Goal: Transaction & Acquisition: Obtain resource

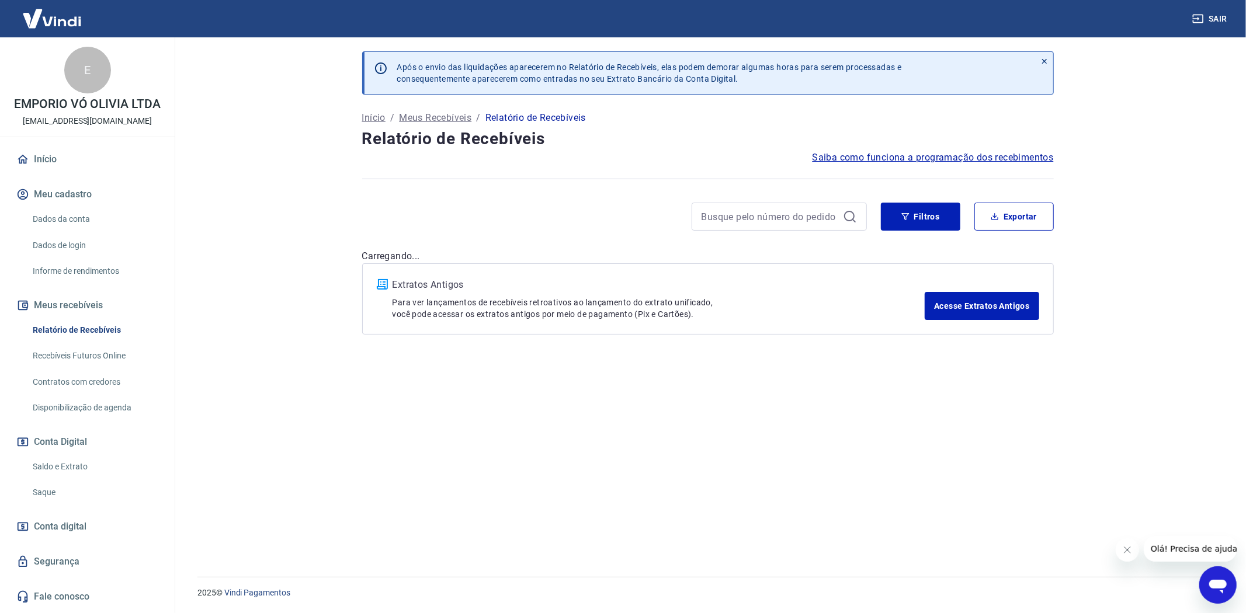
click at [53, 495] on link "Saque" at bounding box center [94, 493] width 133 height 24
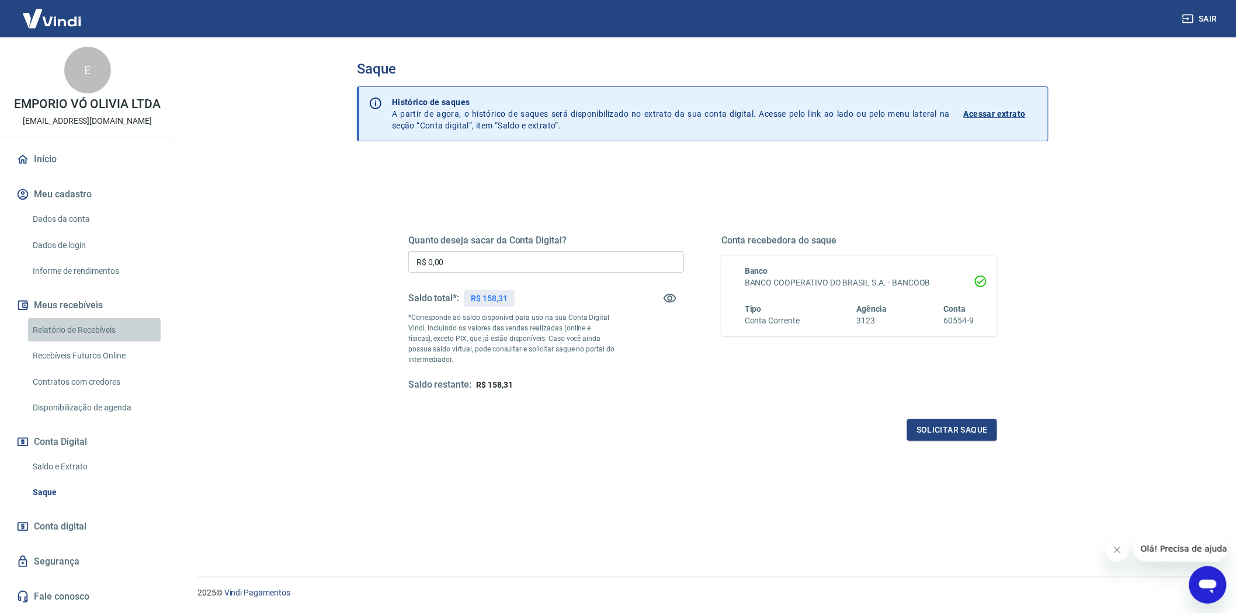
click at [70, 328] on link "Relatório de Recebíveis" at bounding box center [94, 330] width 133 height 24
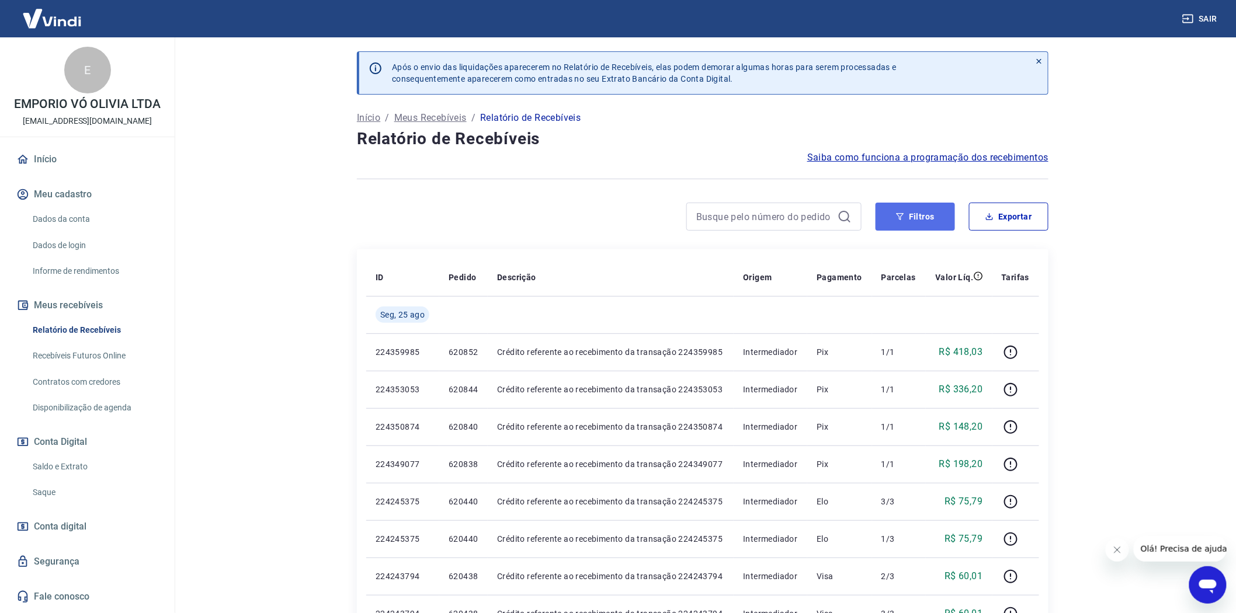
click at [945, 218] on button "Filtros" at bounding box center [915, 217] width 79 height 28
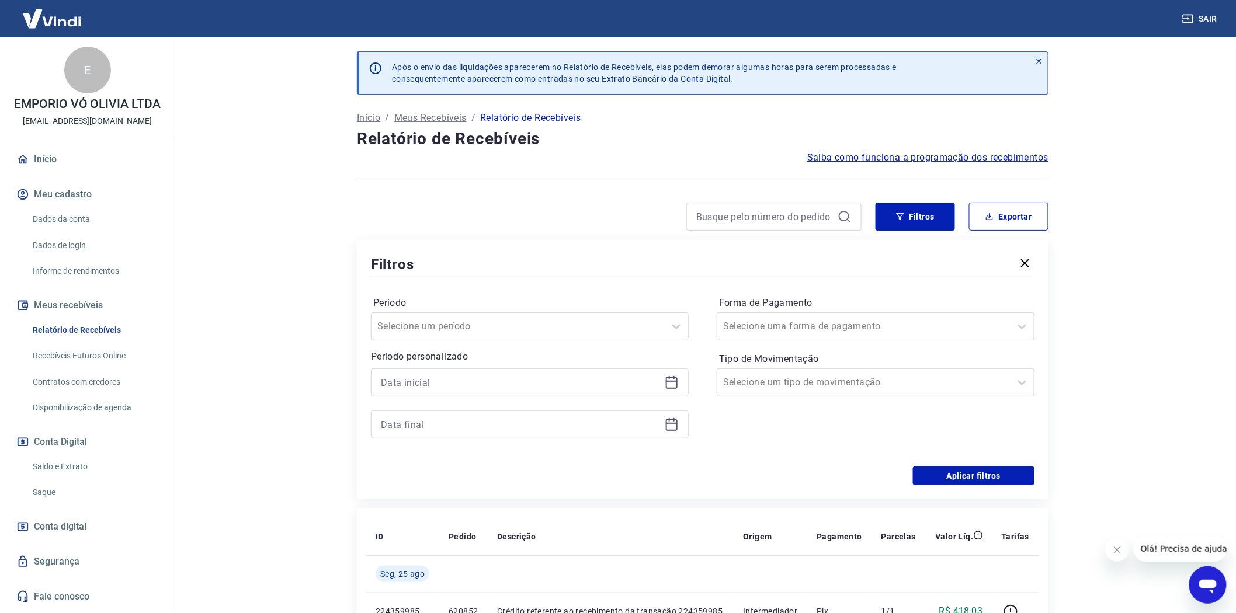
click at [671, 384] on icon at bounding box center [672, 383] width 14 height 14
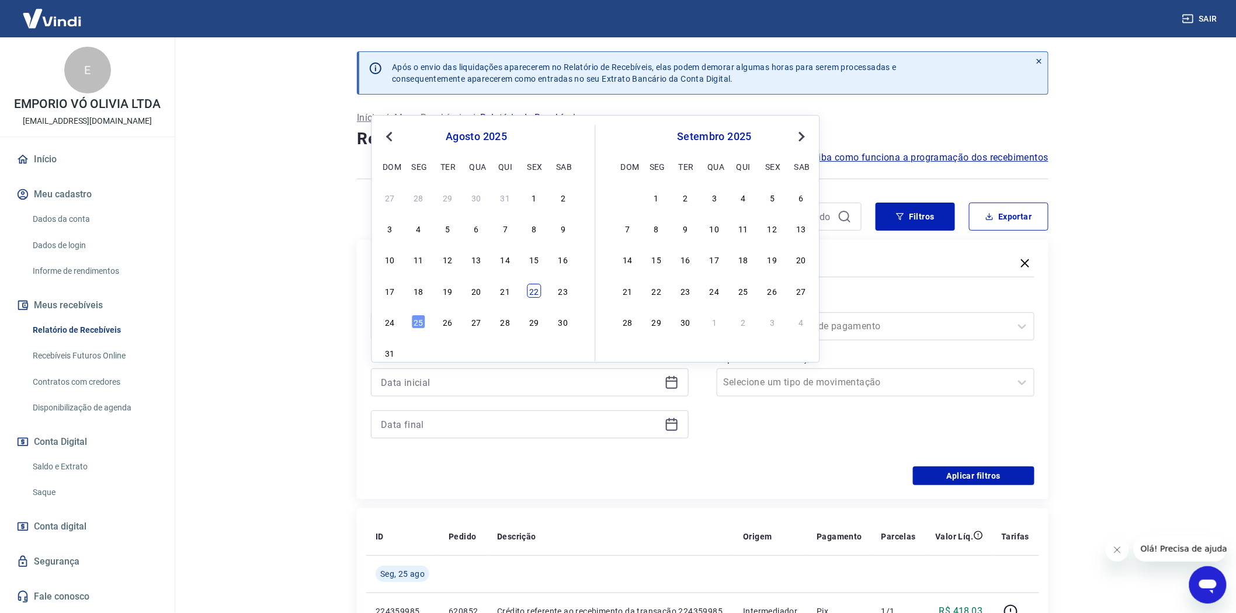
click at [536, 292] on div "22" at bounding box center [534, 291] width 14 height 14
type input "[DATE]"
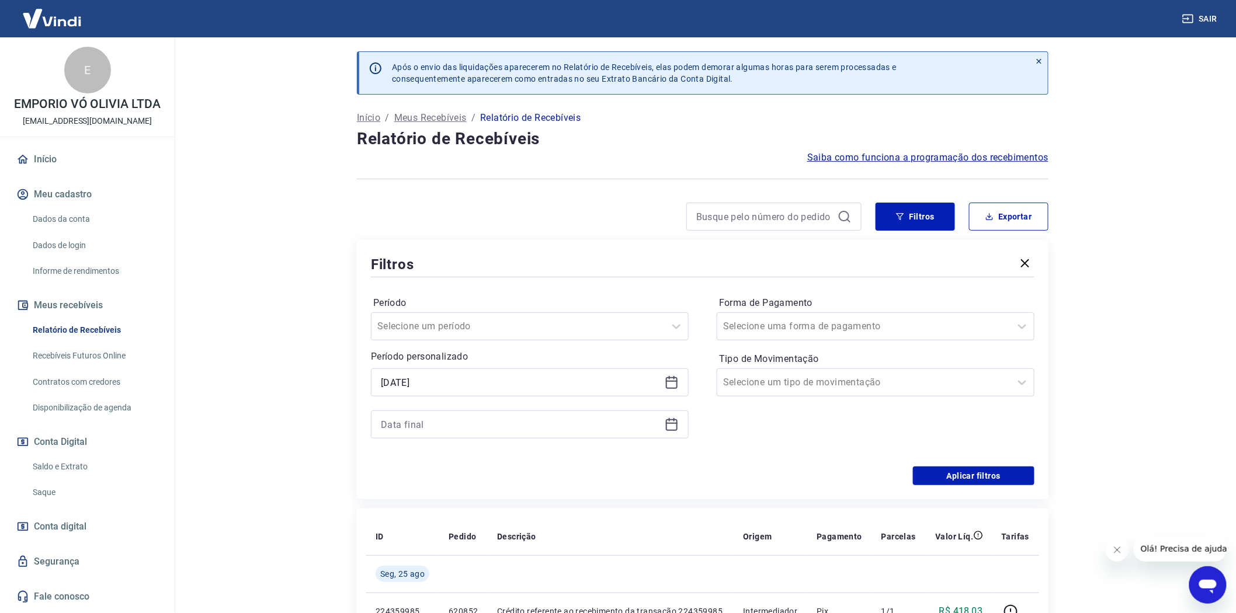
click at [674, 427] on icon at bounding box center [672, 425] width 14 height 14
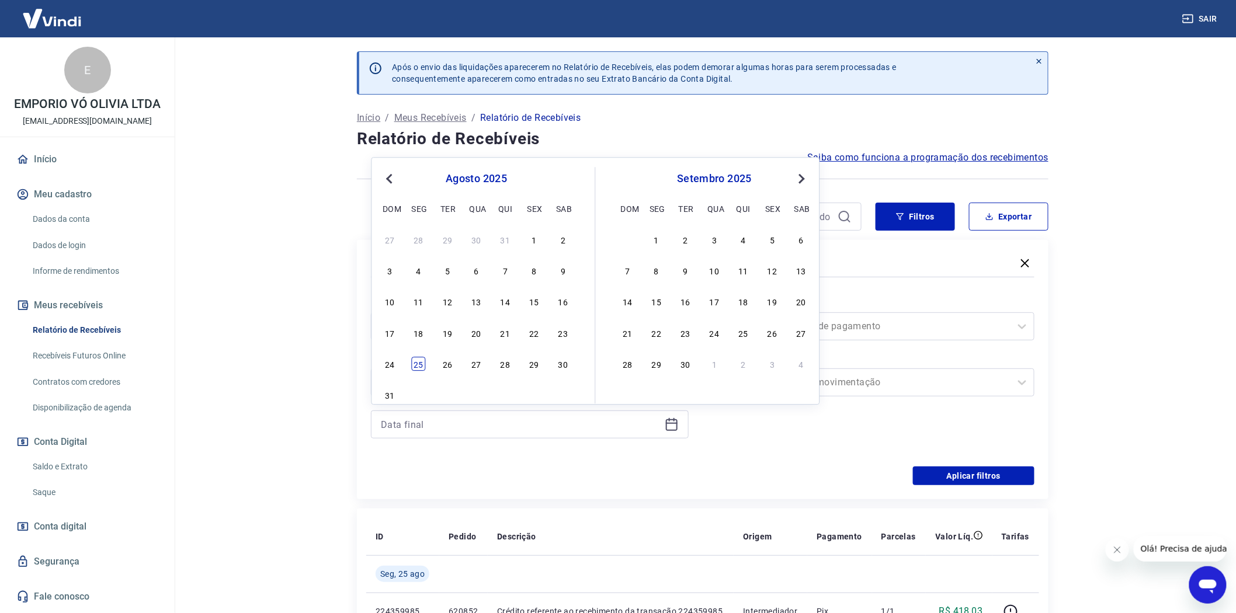
click at [418, 365] on div "25" at bounding box center [419, 364] width 14 height 14
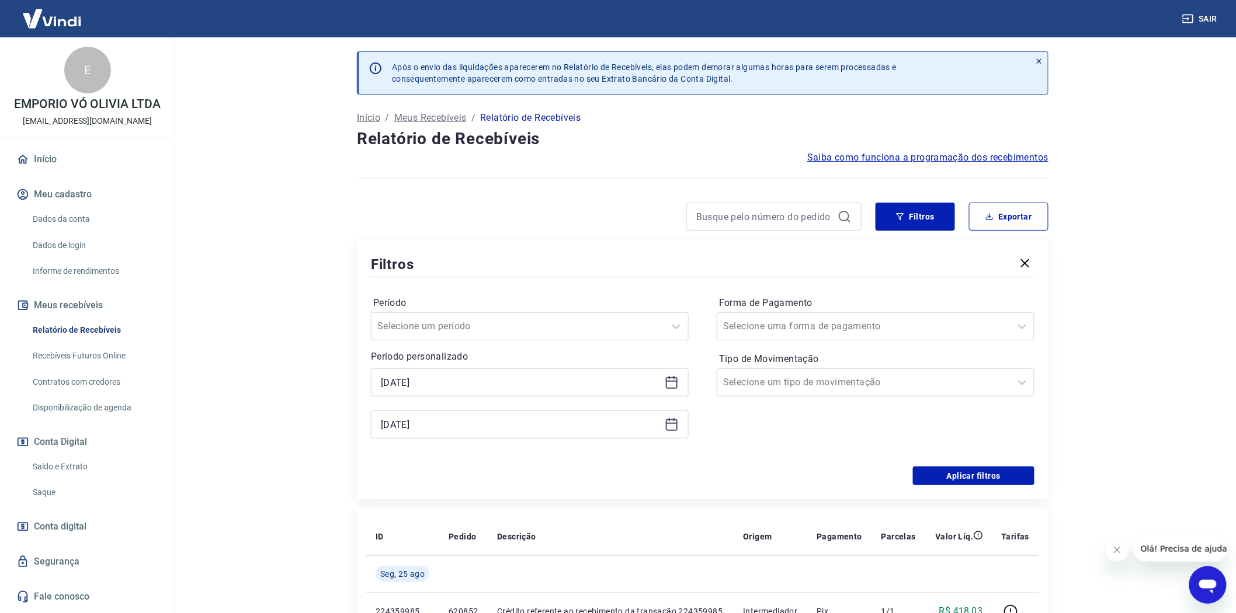
type input "[DATE]"
click at [978, 481] on button "Aplicar filtros" at bounding box center [974, 476] width 122 height 19
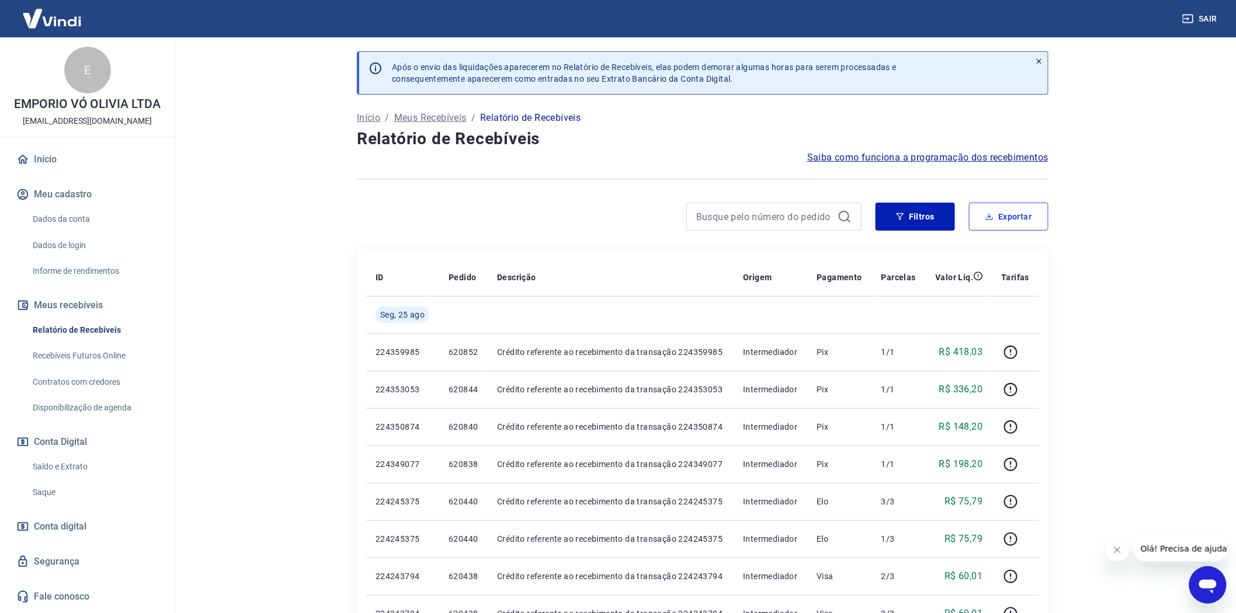
drag, startPoint x: 1008, startPoint y: 219, endPoint x: 808, endPoint y: 331, distance: 228.8
click at [1008, 218] on button "Exportar" at bounding box center [1008, 217] width 79 height 28
type input "[DATE]"
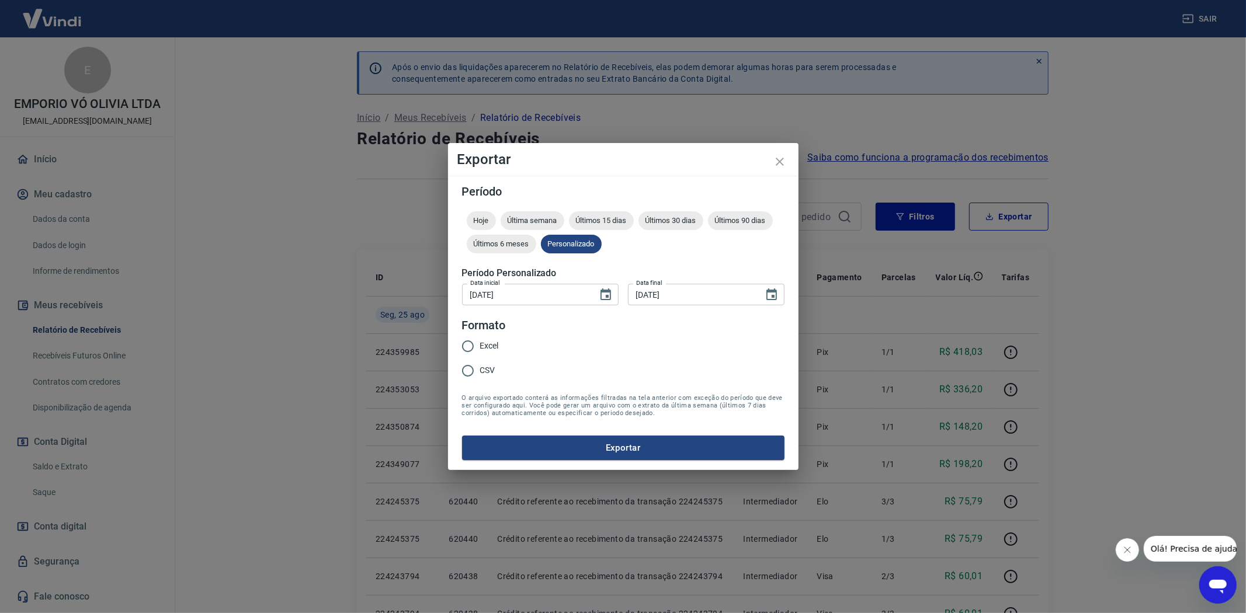
click at [466, 348] on input "Excel" at bounding box center [468, 346] width 25 height 25
radio input "true"
click at [635, 468] on div "Período Hoje Última semana Últimos 15 dias Últimos 30 dias Últimos 90 dias Últi…" at bounding box center [623, 323] width 350 height 294
click at [636, 460] on div "Período Hoje Última semana Últimos 15 dias Últimos 30 dias Últimos 90 dias Últi…" at bounding box center [623, 323] width 350 height 294
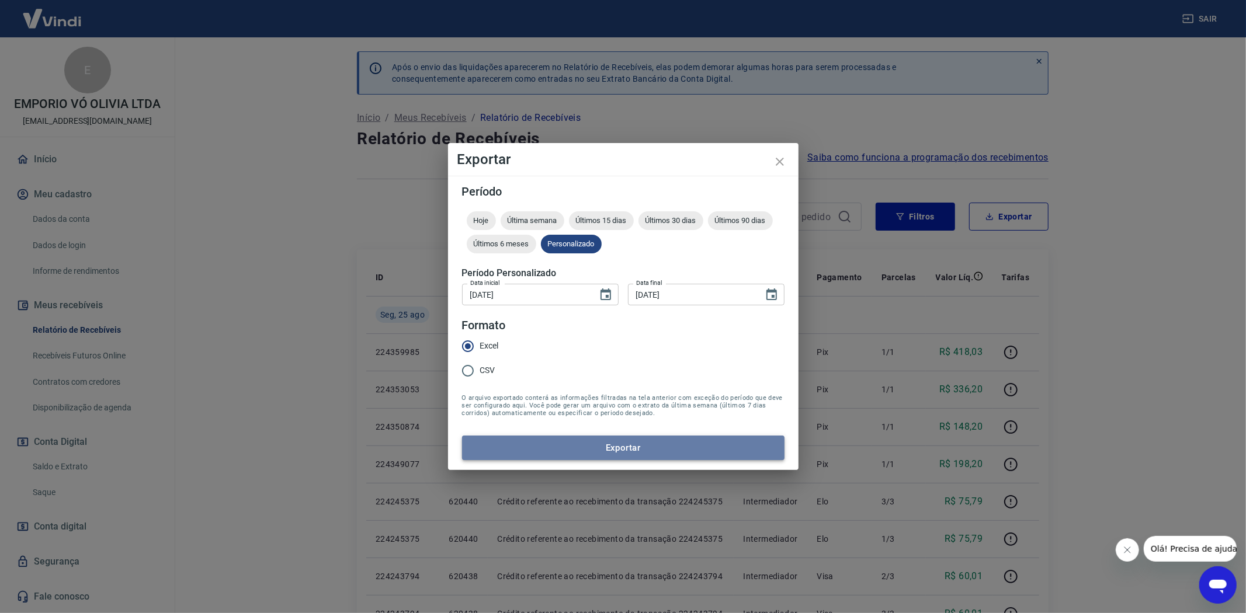
click at [637, 457] on button "Exportar" at bounding box center [623, 448] width 322 height 25
